Goal: Transaction & Acquisition: Subscribe to service/newsletter

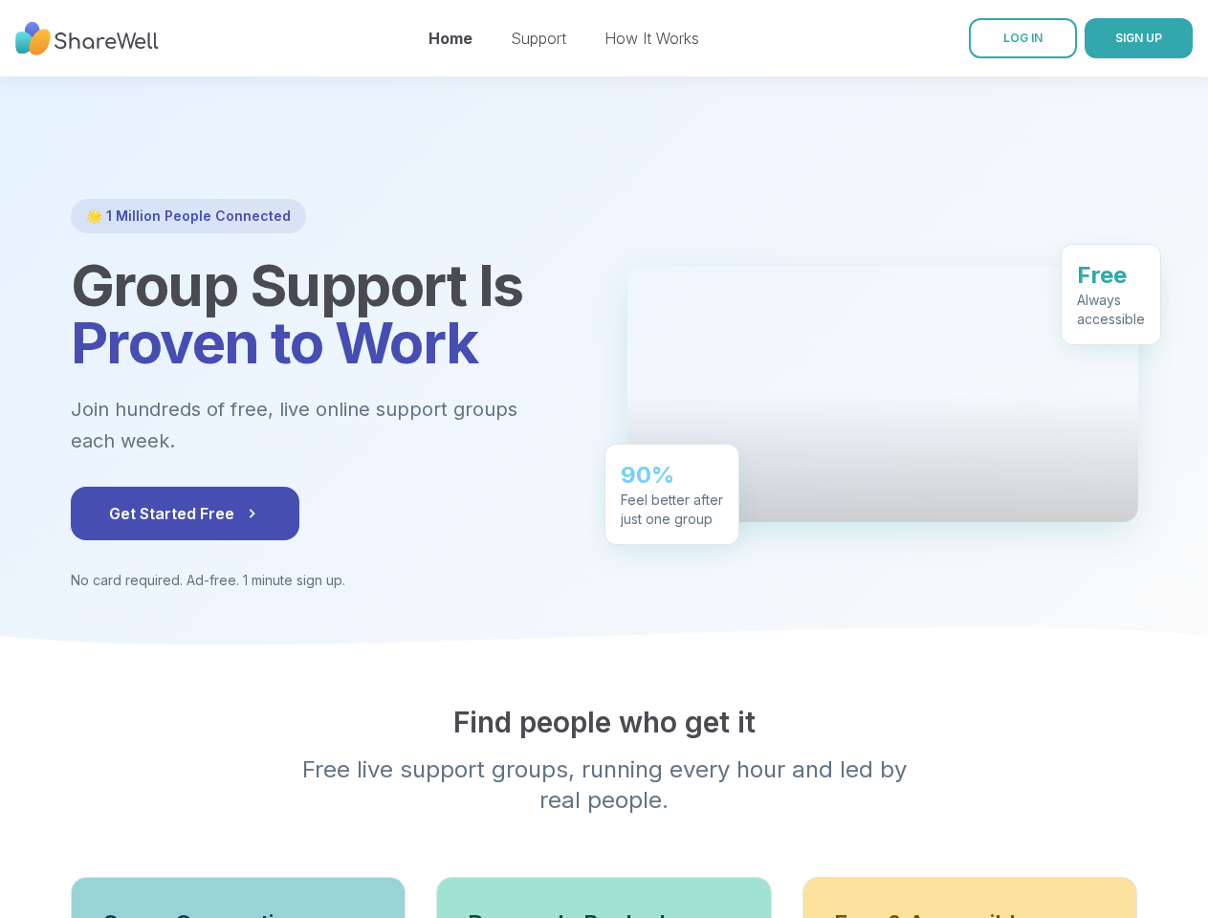
click at [603, 459] on div "🌟 1 Million People Connected Group Support Is Proven to Work Join hundreds of f…" at bounding box center [604, 394] width 1067 height 391
click at [1115, 38] on span "SIGN UP" at bounding box center [1138, 38] width 47 height 14
click at [604, 497] on div "90% Feel better after just one group" at bounding box center [671, 486] width 135 height 101
click at [144, 513] on span "Get Started Free" at bounding box center [185, 513] width 152 height 23
